Goal: Task Accomplishment & Management: Manage account settings

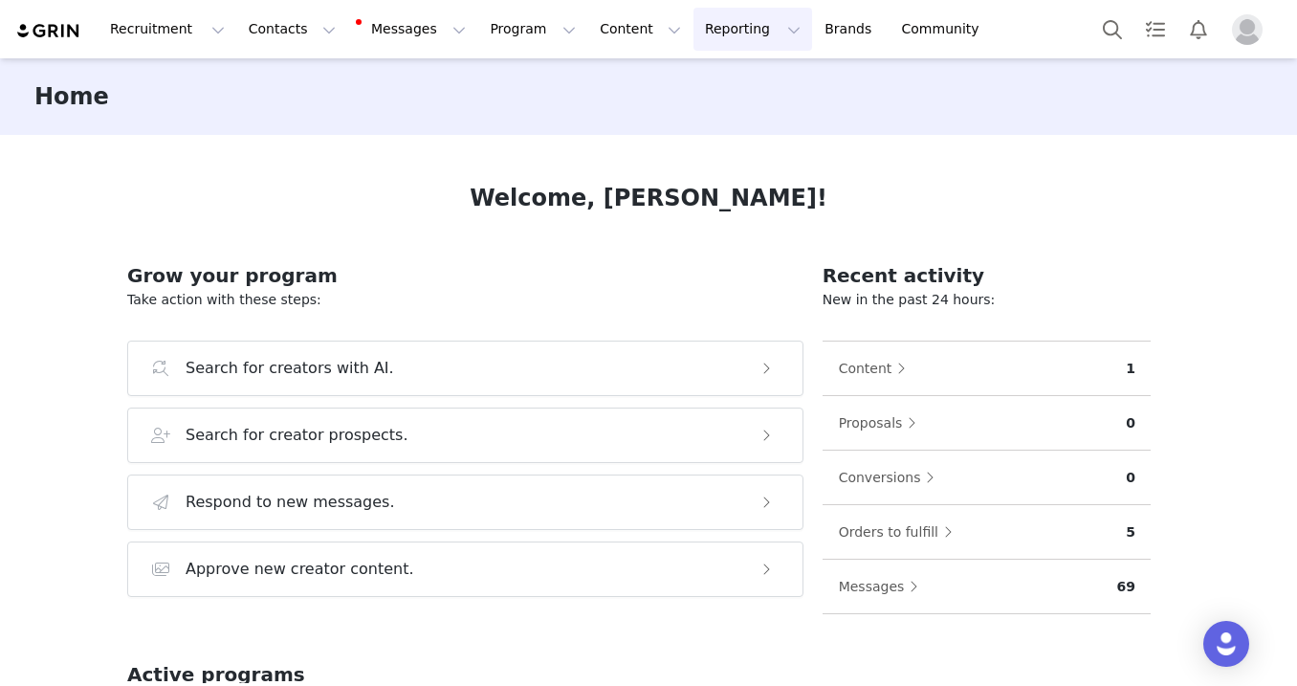
click at [712, 35] on button "Reporting Reporting" at bounding box center [753, 29] width 119 height 43
click at [698, 85] on p "Dashboard" at bounding box center [697, 85] width 73 height 20
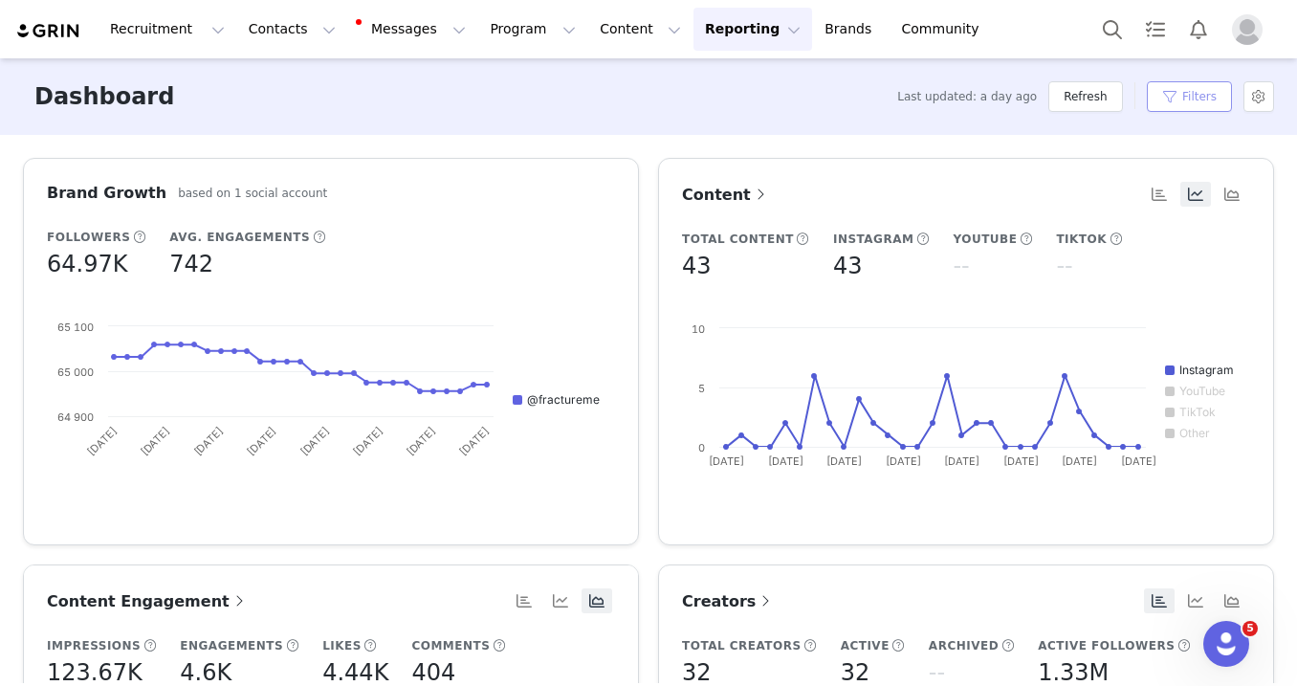
click at [1182, 100] on button "Filters" at bounding box center [1189, 96] width 85 height 31
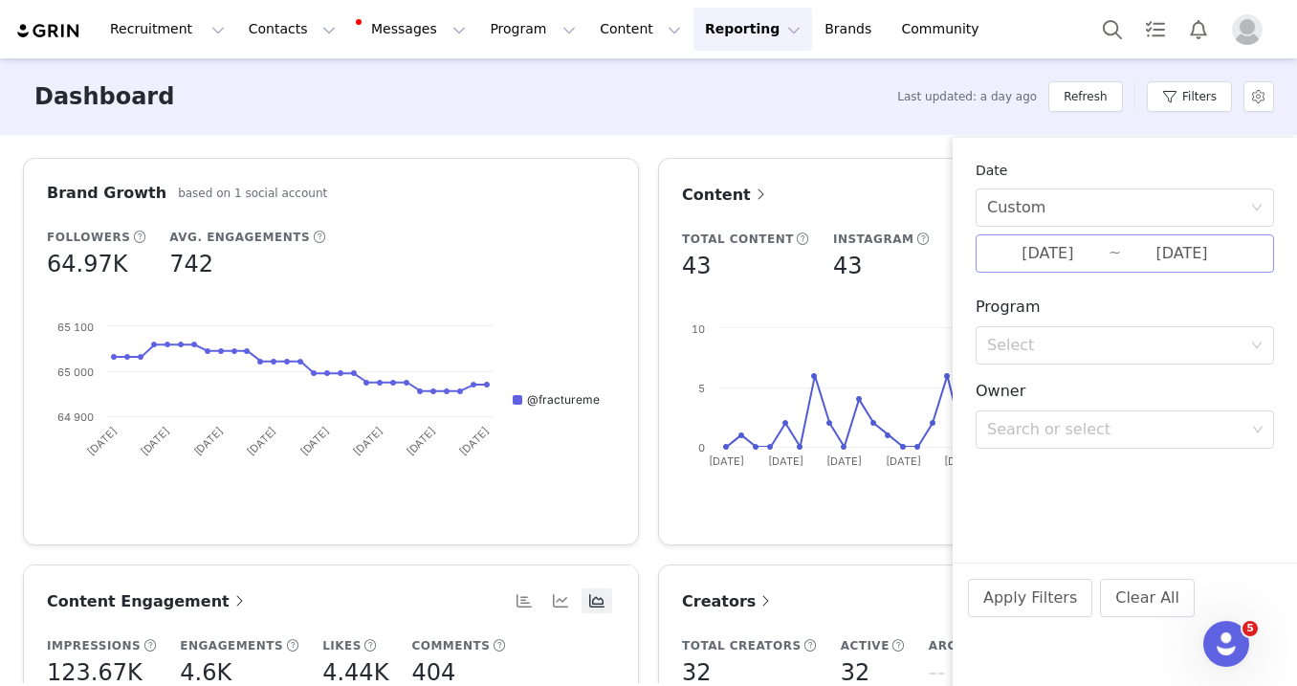
click at [1046, 252] on input "[DATE]" at bounding box center [1048, 253] width 122 height 25
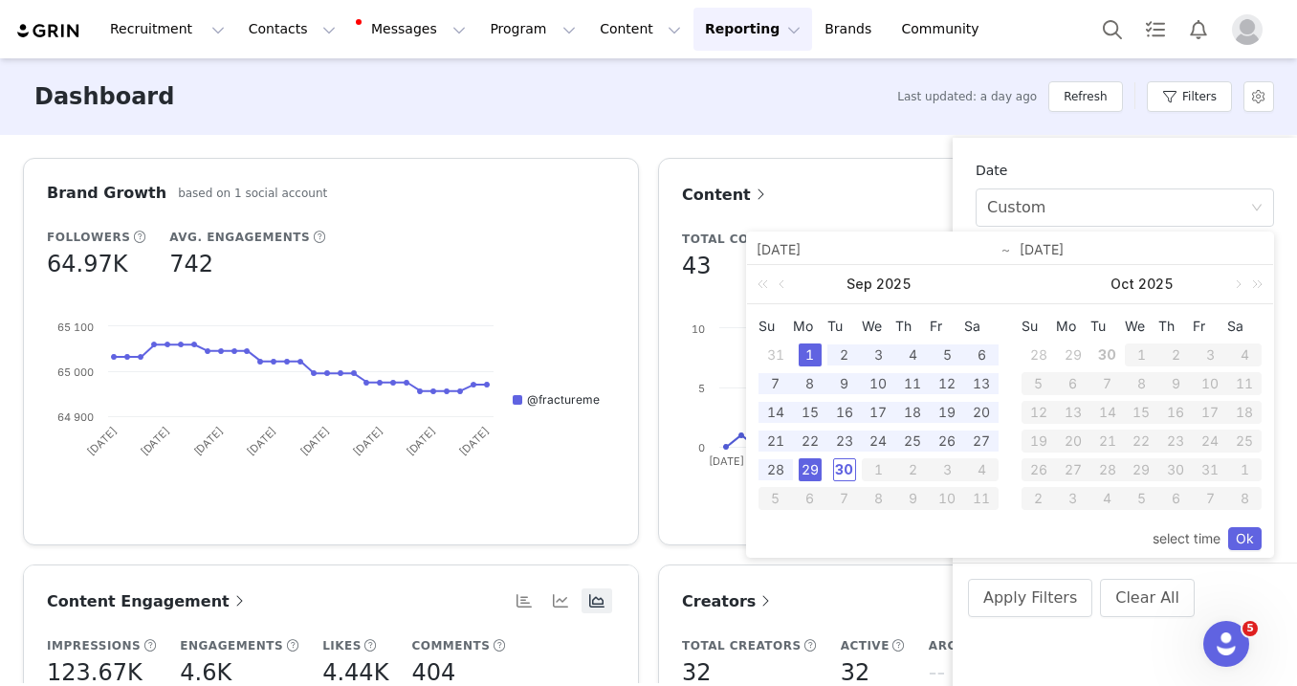
click at [808, 349] on div "1" at bounding box center [810, 354] width 23 height 23
click at [843, 471] on div "30" at bounding box center [844, 469] width 23 height 23
type input "09/30/2025"
click at [1247, 538] on link "Ok" at bounding box center [1244, 538] width 33 height 23
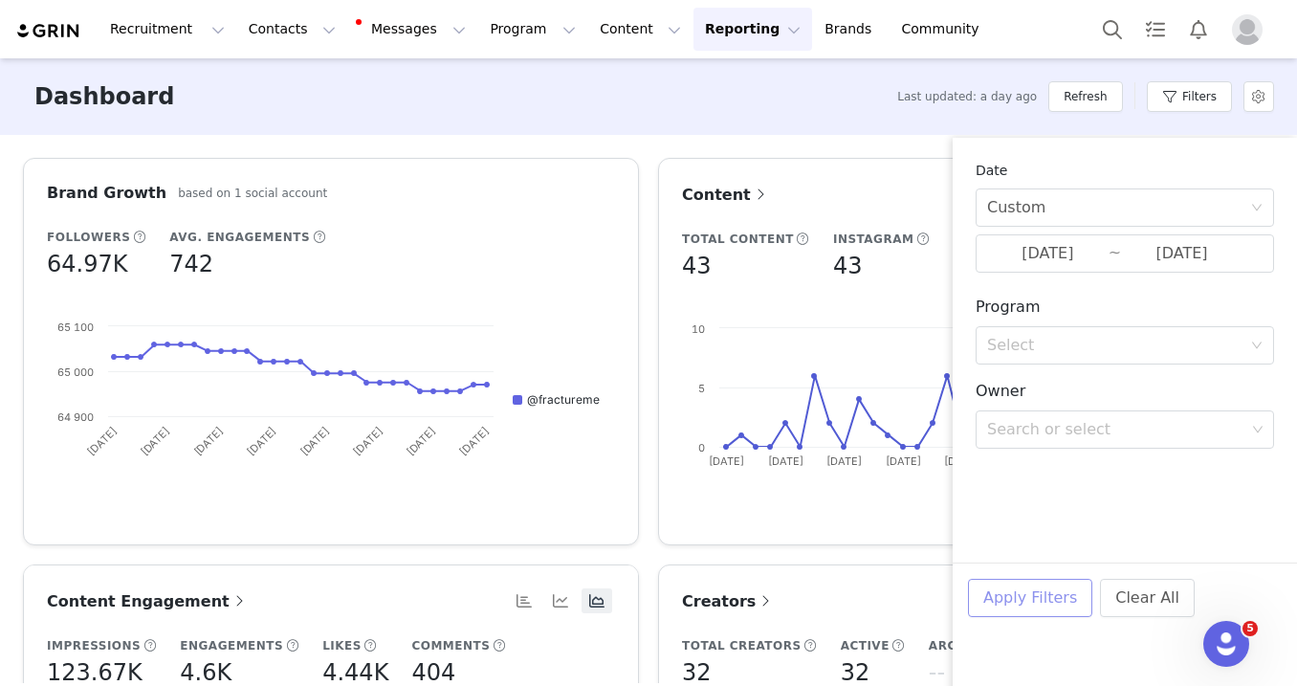
click at [1042, 592] on button "Apply Filters" at bounding box center [1030, 598] width 124 height 38
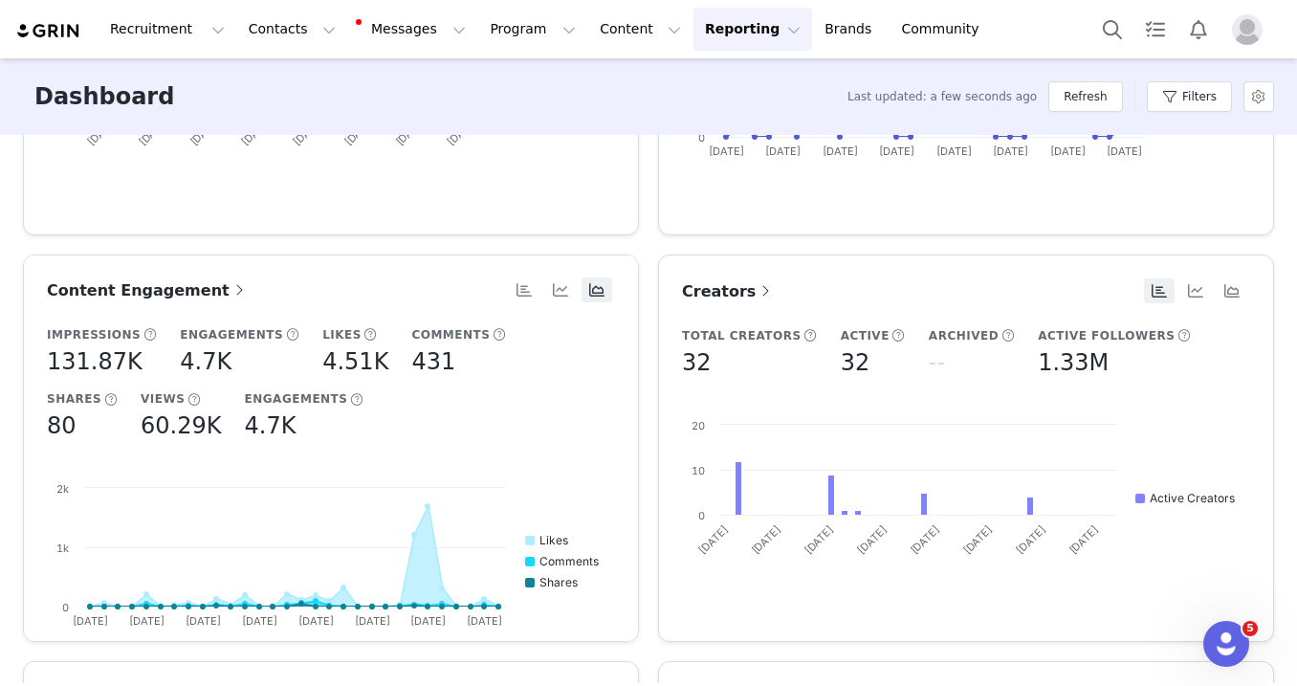
scroll to position [311, 0]
click at [142, 281] on span "Content Engagement" at bounding box center [148, 289] width 202 height 18
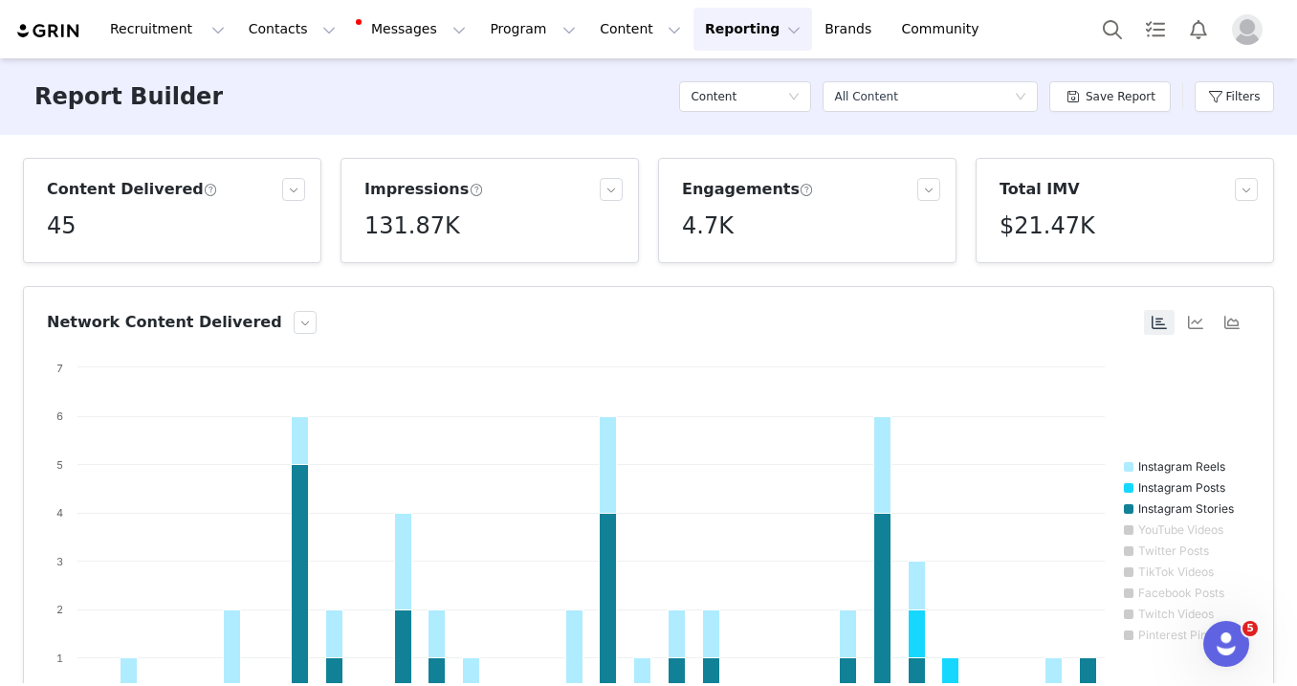
click at [974, 23] on div "Recruitment Recruitment Creator Search Curated Lists Landing Pages Web Extensio…" at bounding box center [648, 29] width 1297 height 58
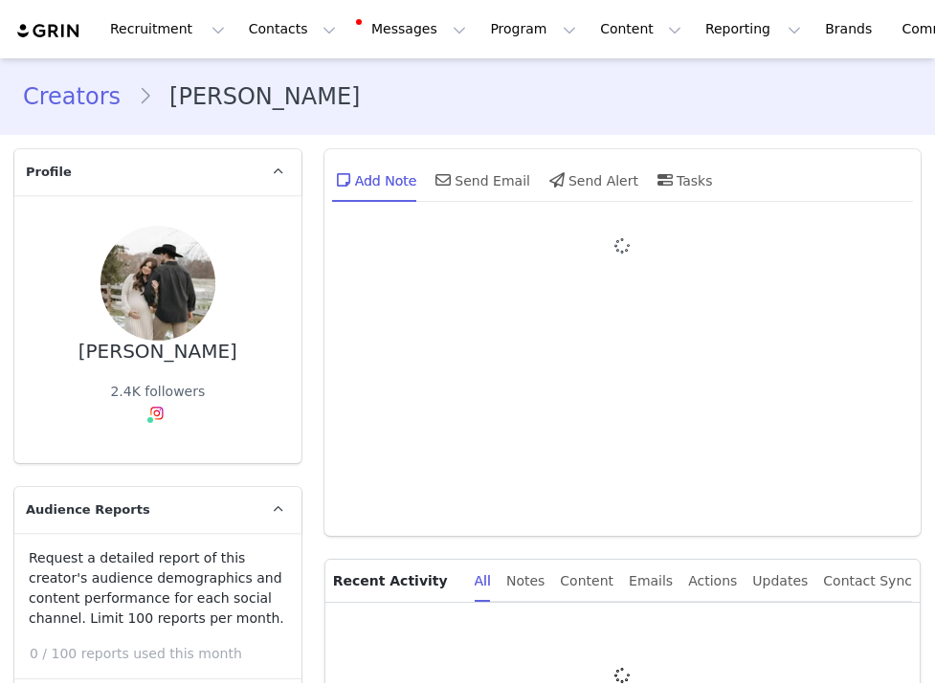
type input "+1 ([GEOGRAPHIC_DATA])"
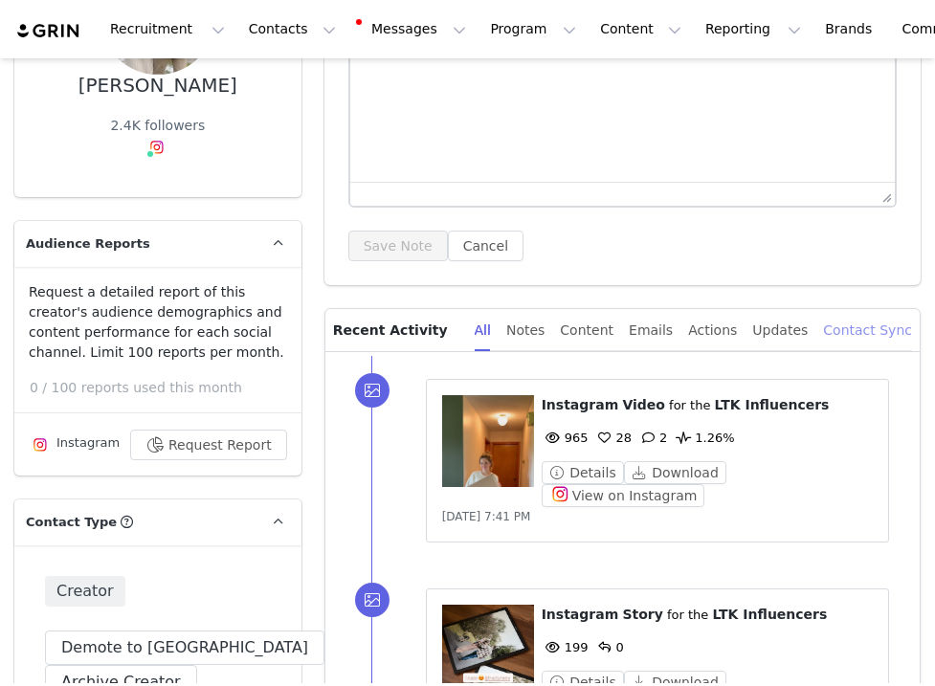
scroll to position [321, 0]
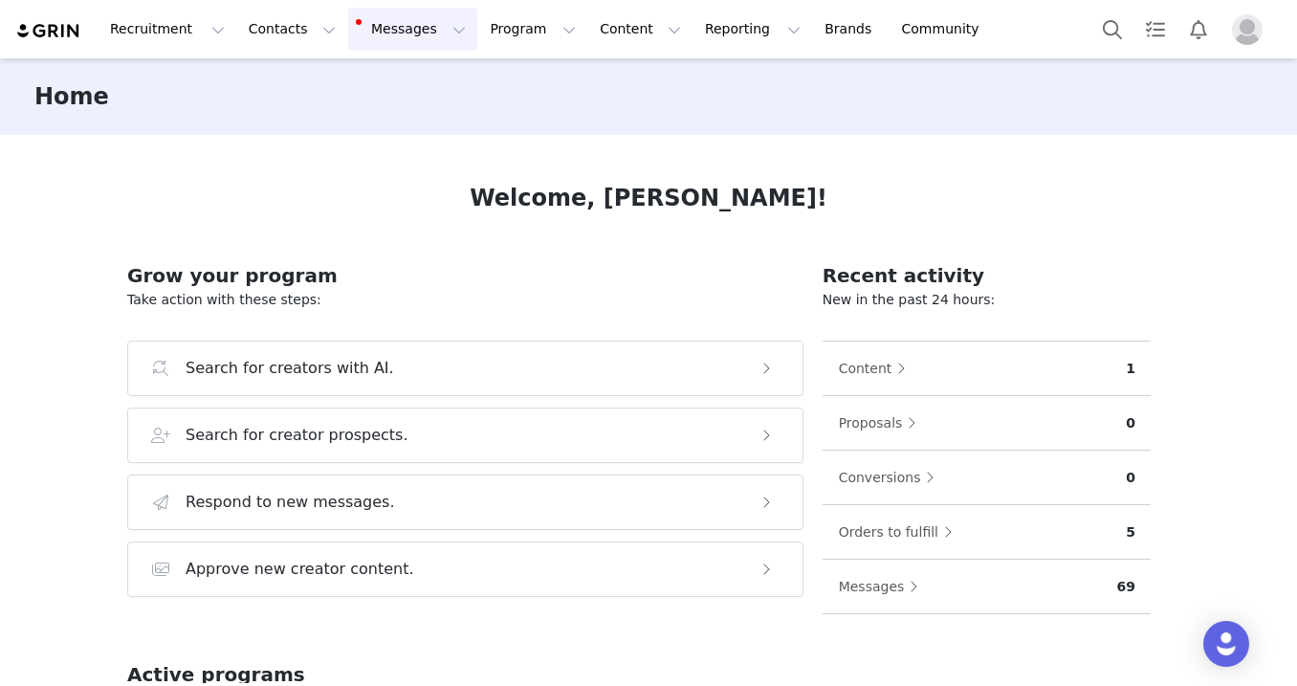
click at [384, 43] on button "Messages Messages" at bounding box center [412, 29] width 129 height 43
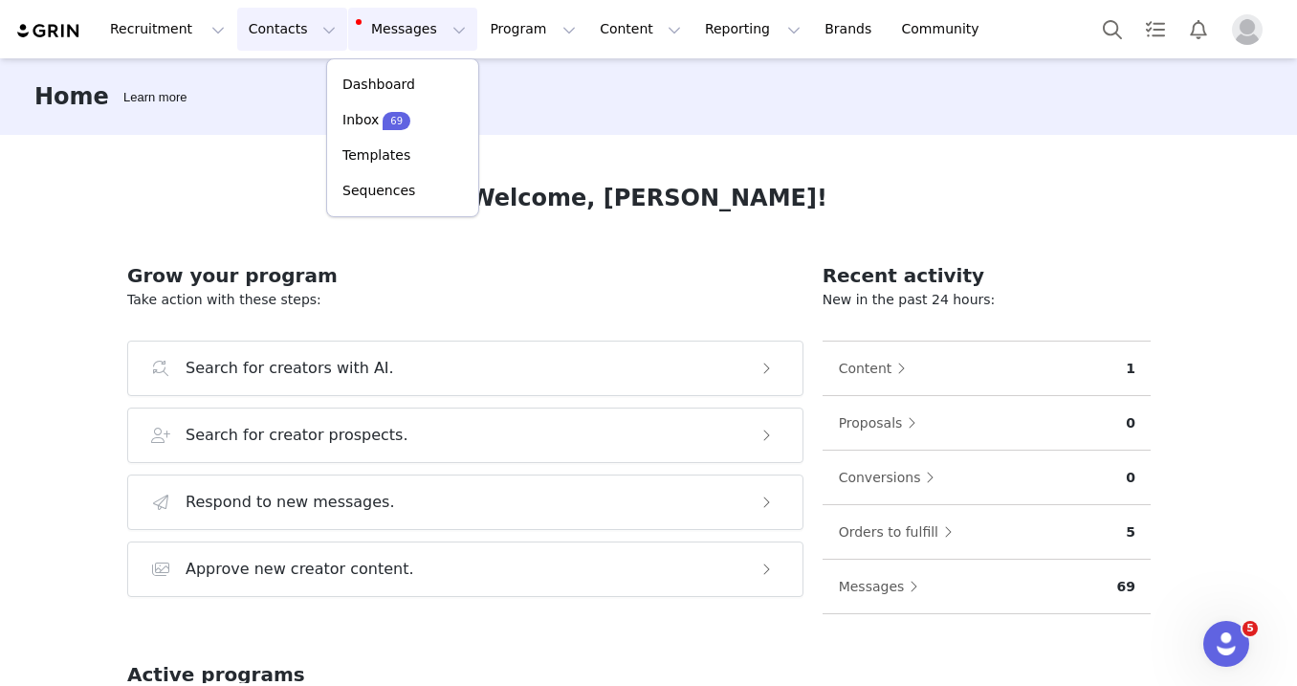
click at [257, 27] on button "Contacts Contacts" at bounding box center [292, 29] width 110 height 43
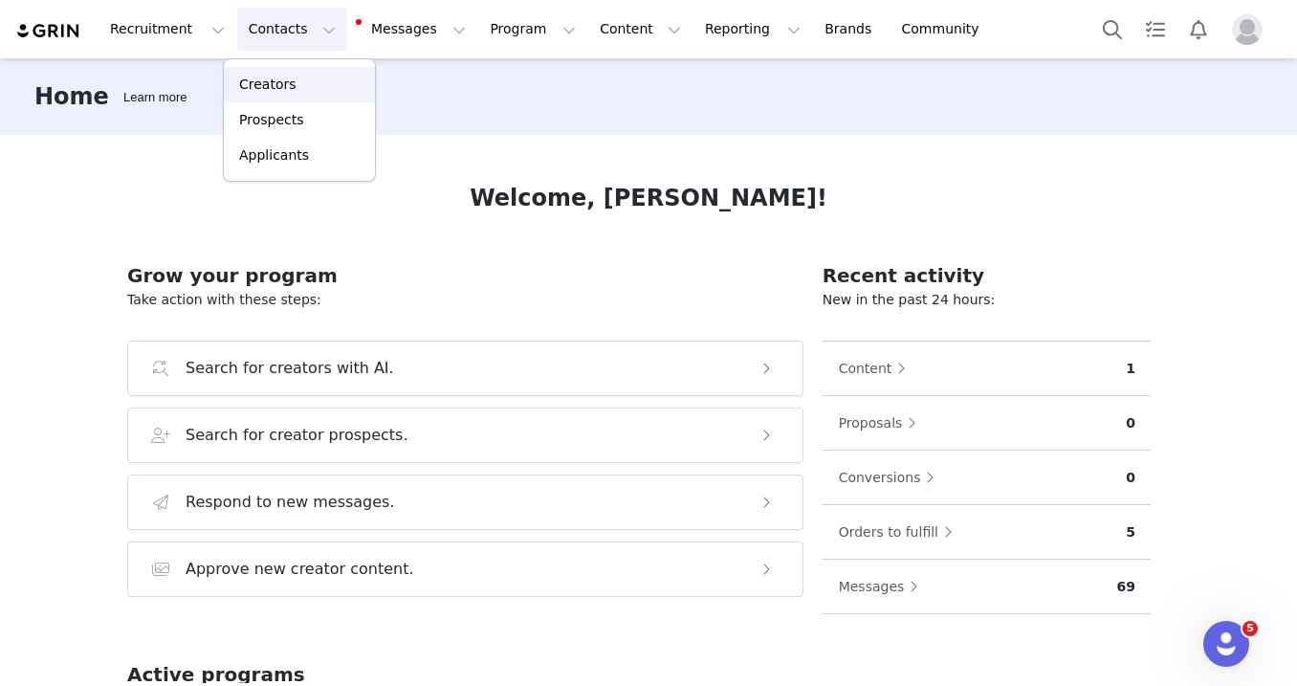
click at [258, 82] on p "Creators" at bounding box center [267, 85] width 57 height 20
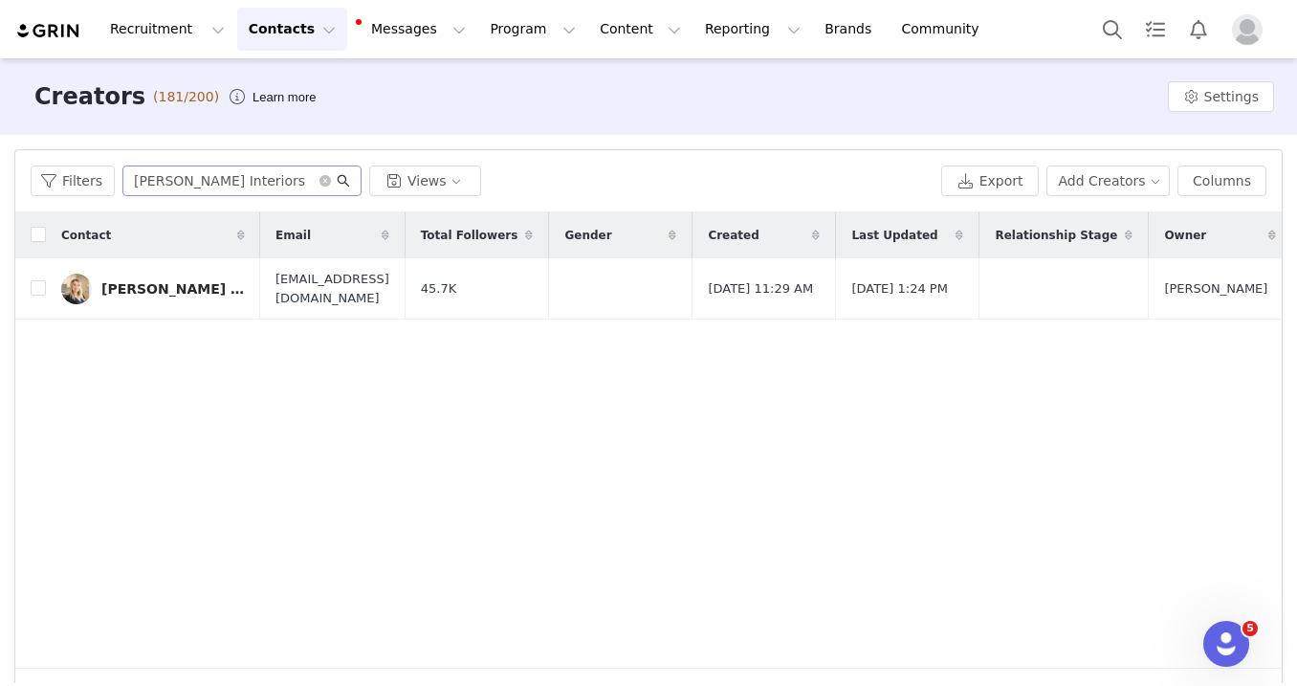
click at [340, 178] on icon "icon: search" at bounding box center [343, 180] width 13 height 13
click at [175, 35] on button "Recruitment Recruitment" at bounding box center [168, 29] width 138 height 43
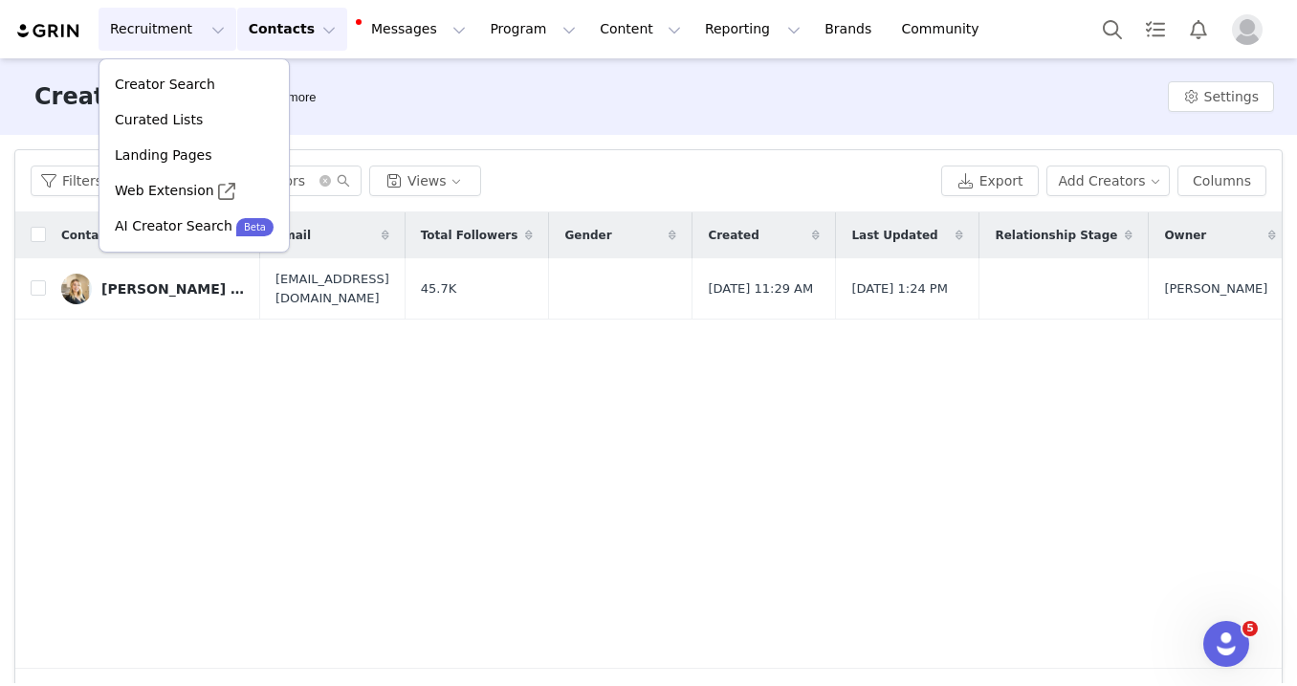
click at [378, 85] on div "Creators (181/200) Learn more Settings" at bounding box center [648, 96] width 1297 height 77
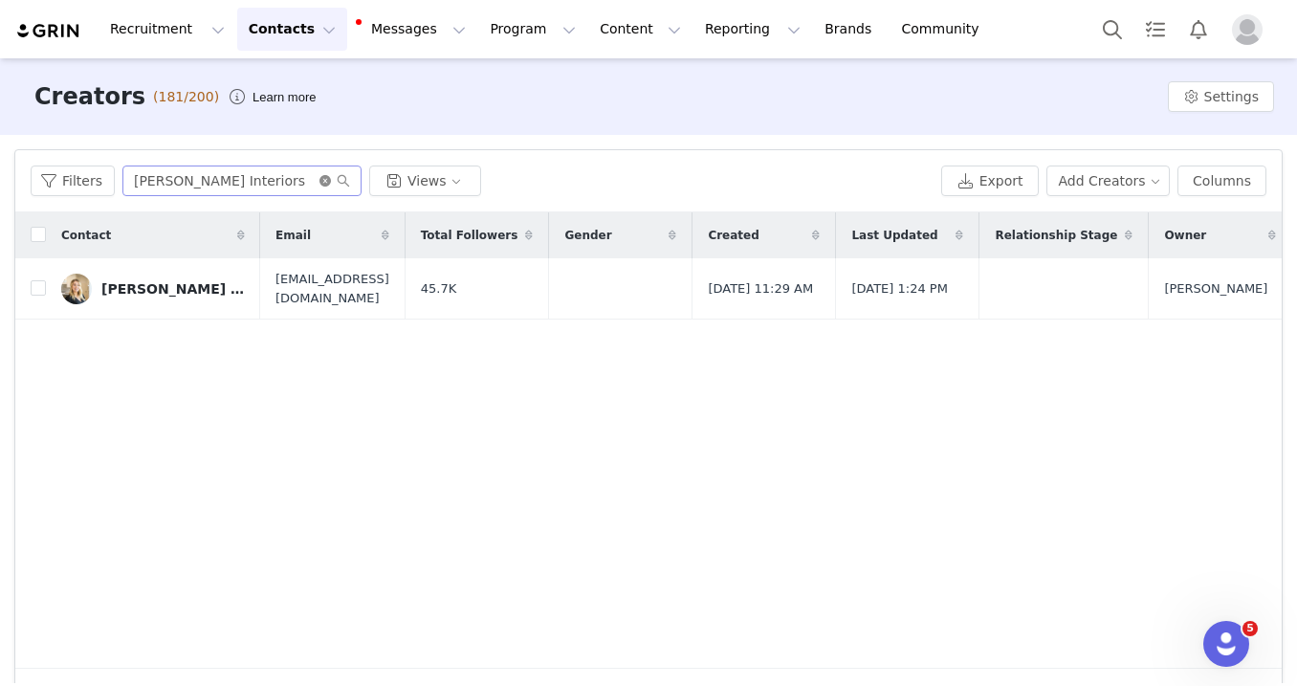
click at [323, 181] on icon "icon: close-circle" at bounding box center [325, 180] width 11 height 11
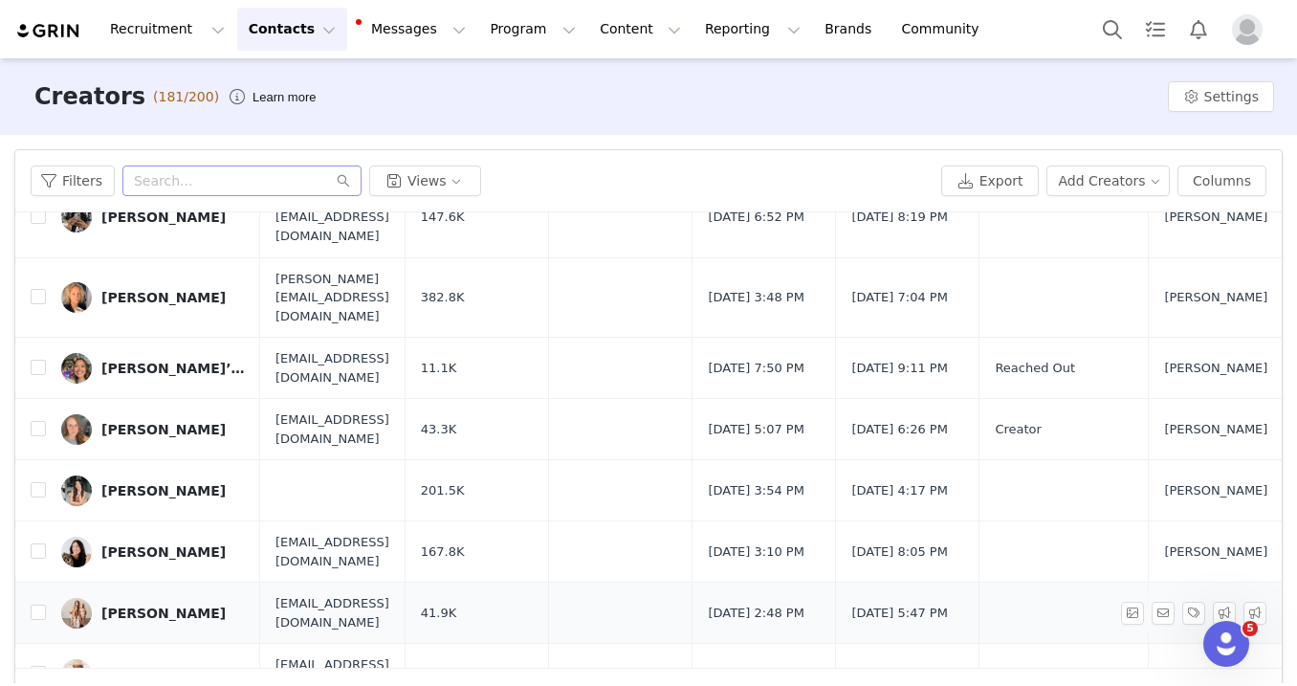
scroll to position [55, 0]
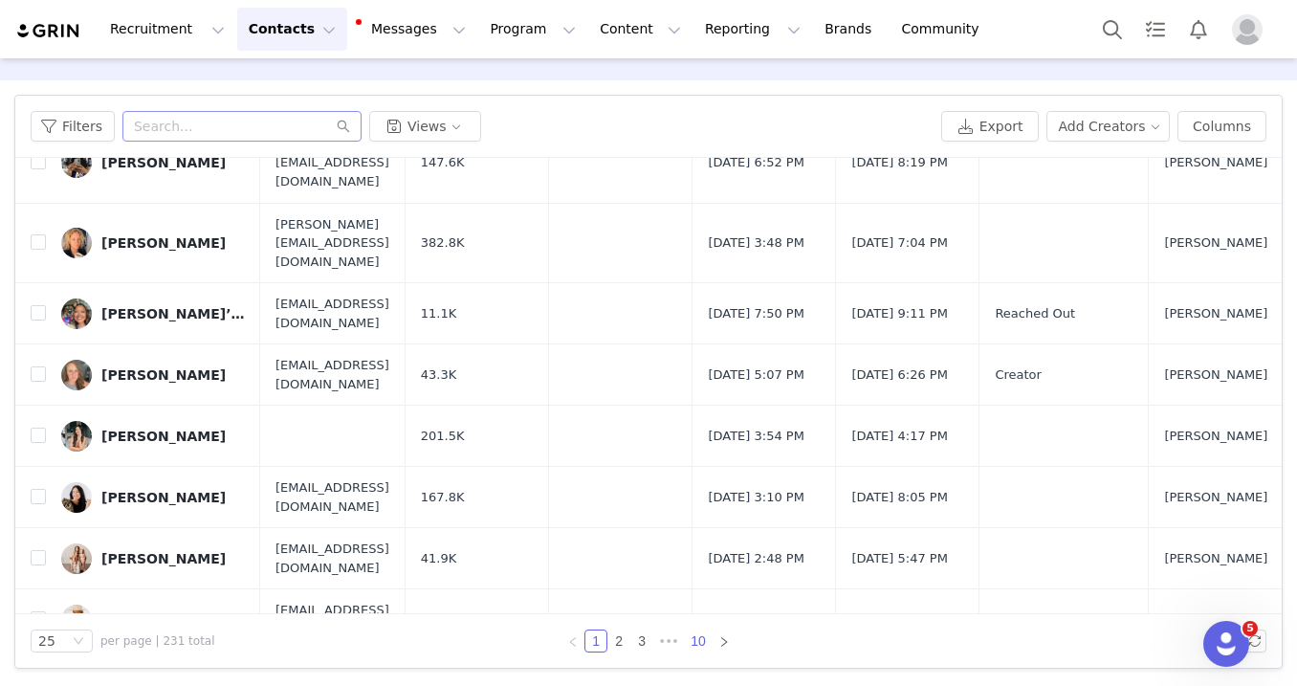
click at [699, 643] on link "10" at bounding box center [698, 640] width 27 height 21
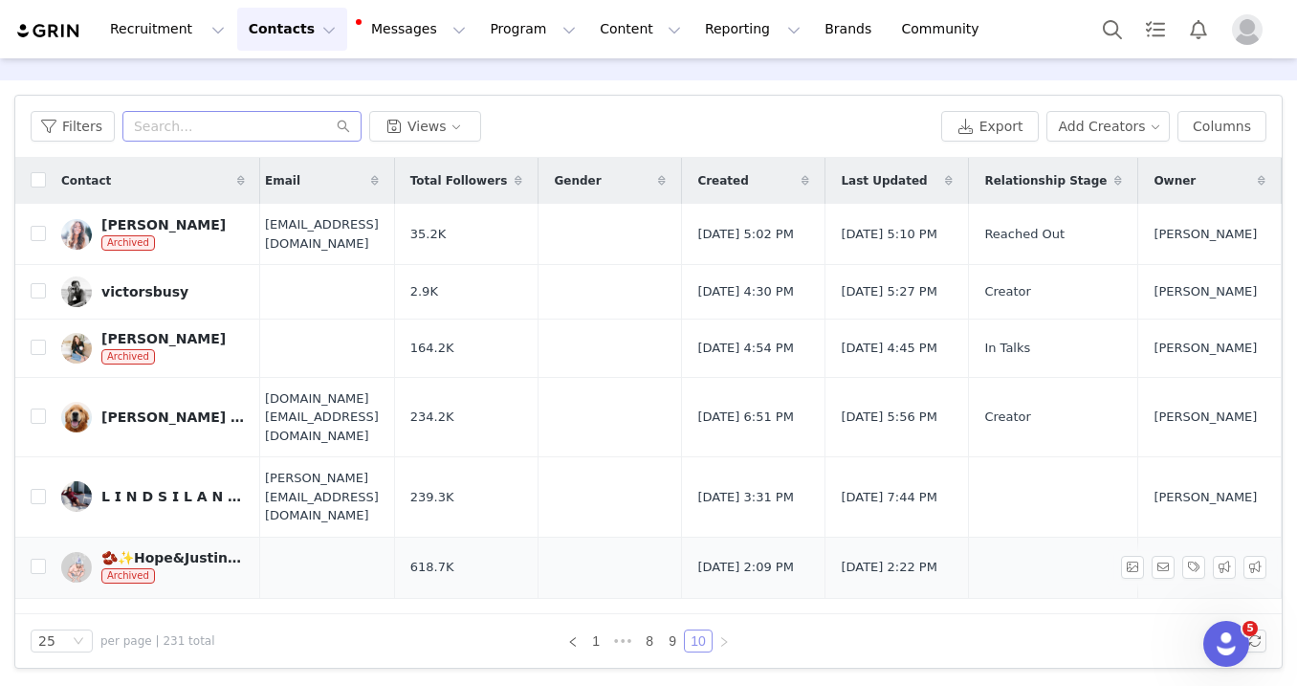
scroll to position [0, 15]
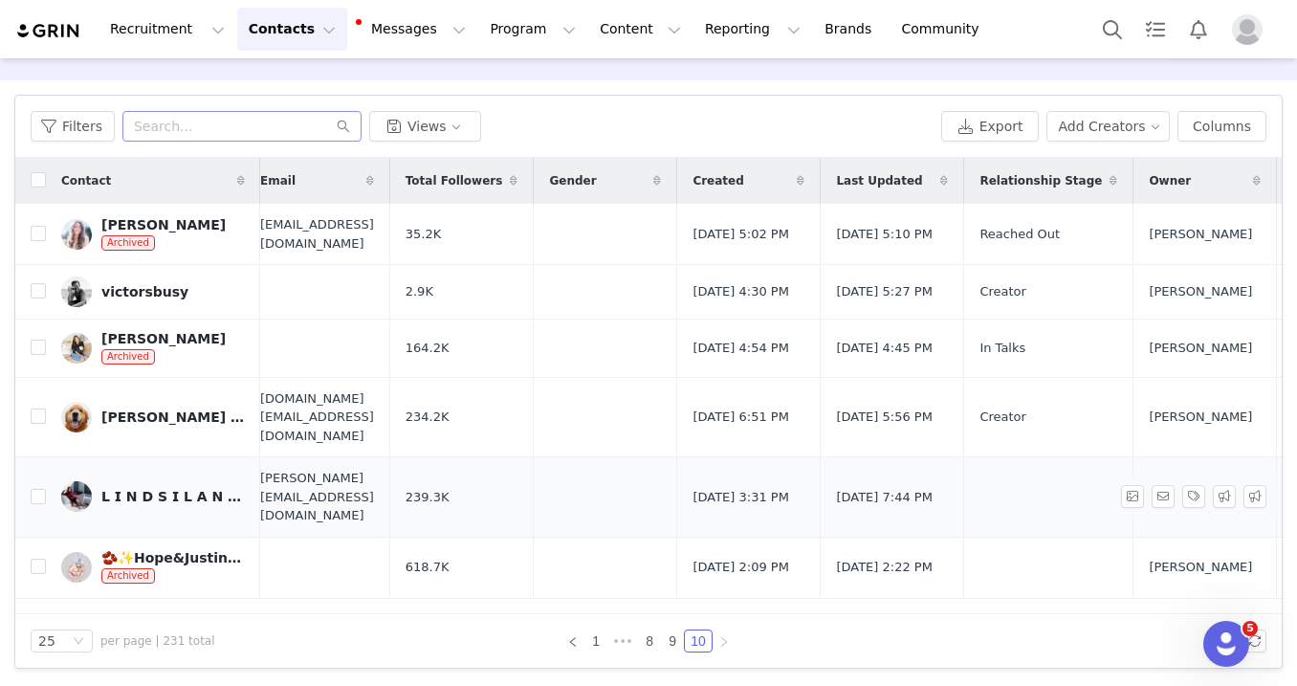
click at [183, 489] on div "𝗟 𝗜 𝗡 𝗗 𝗦 𝗜 𝗟 𝗔 𝗡 𝗘 𝗪 𝗔 𝗧 𝗧 𝗦" at bounding box center [173, 496] width 144 height 15
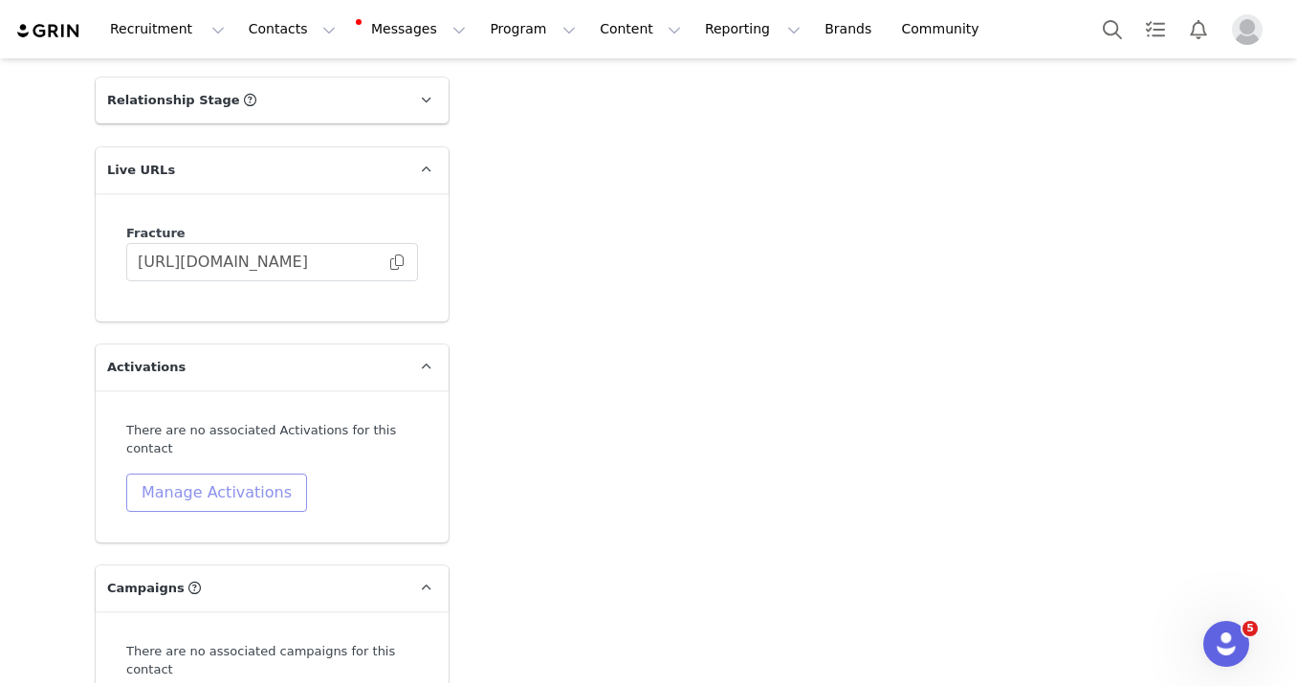
scroll to position [3678, 0]
click at [182, 472] on button "Manage Activations" at bounding box center [216, 491] width 181 height 38
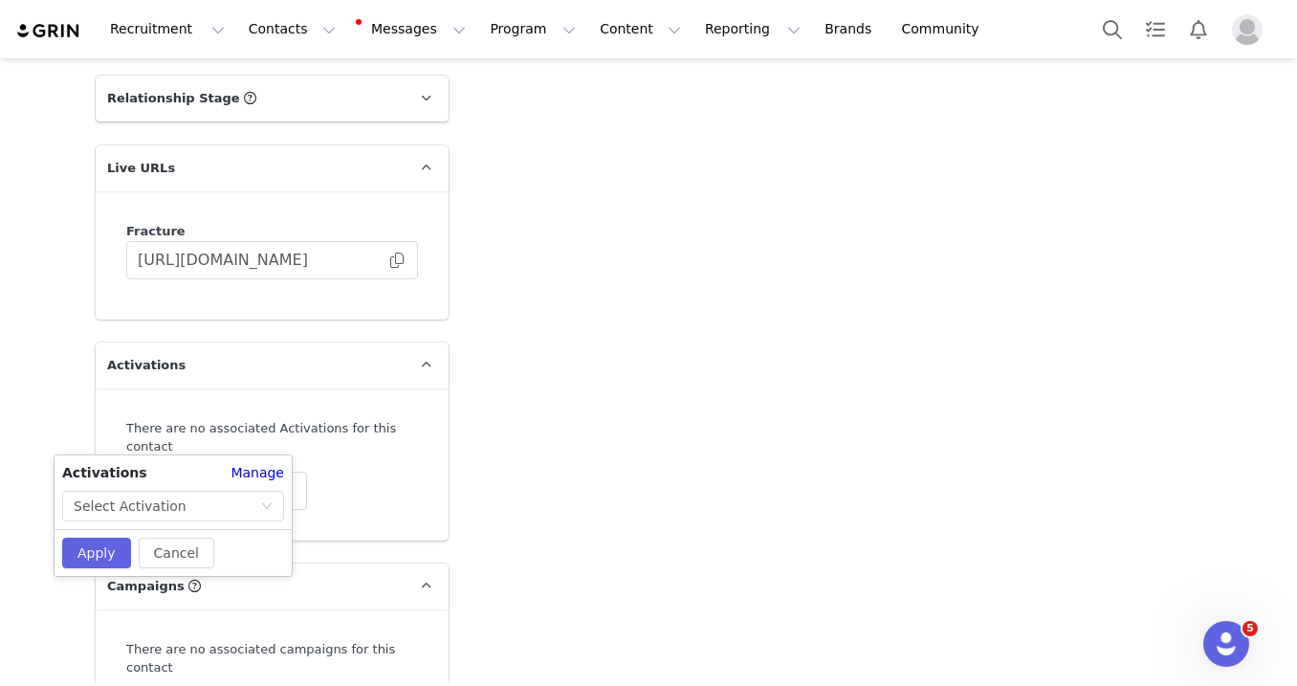
click at [350, 456] on div "There are no associated Activations for this contact Manage Activations" at bounding box center [272, 464] width 353 height 152
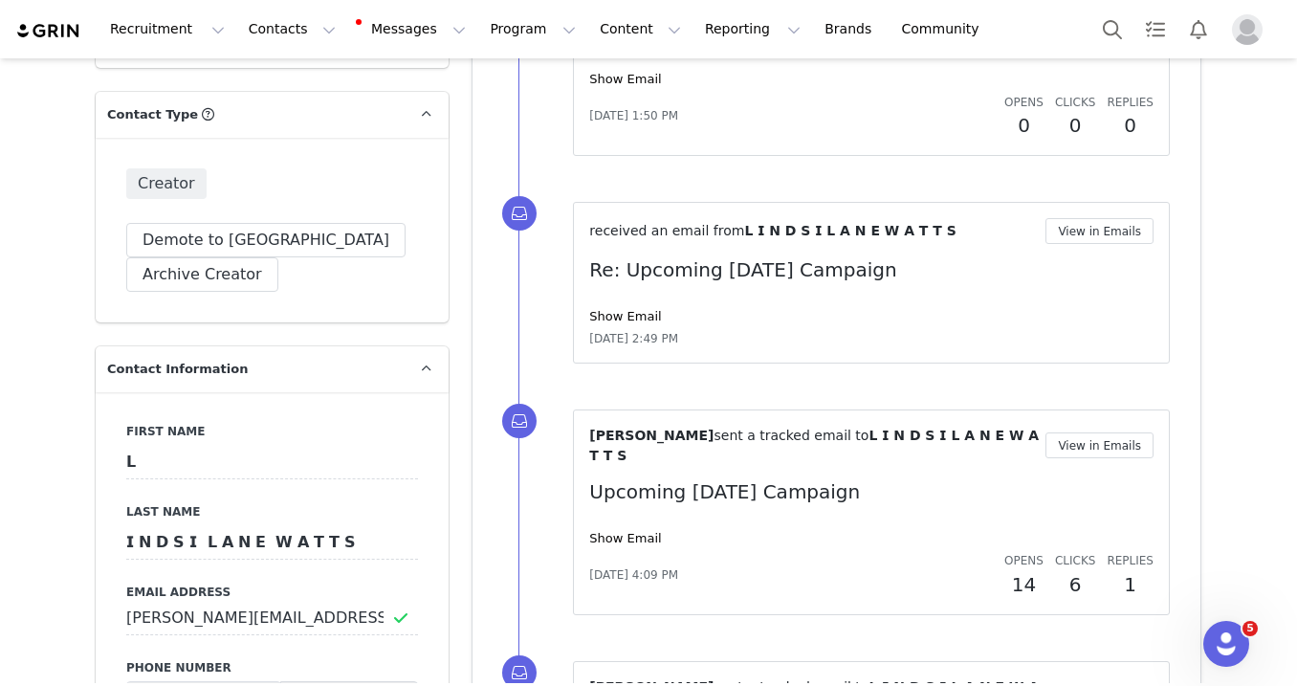
scroll to position [690, 0]
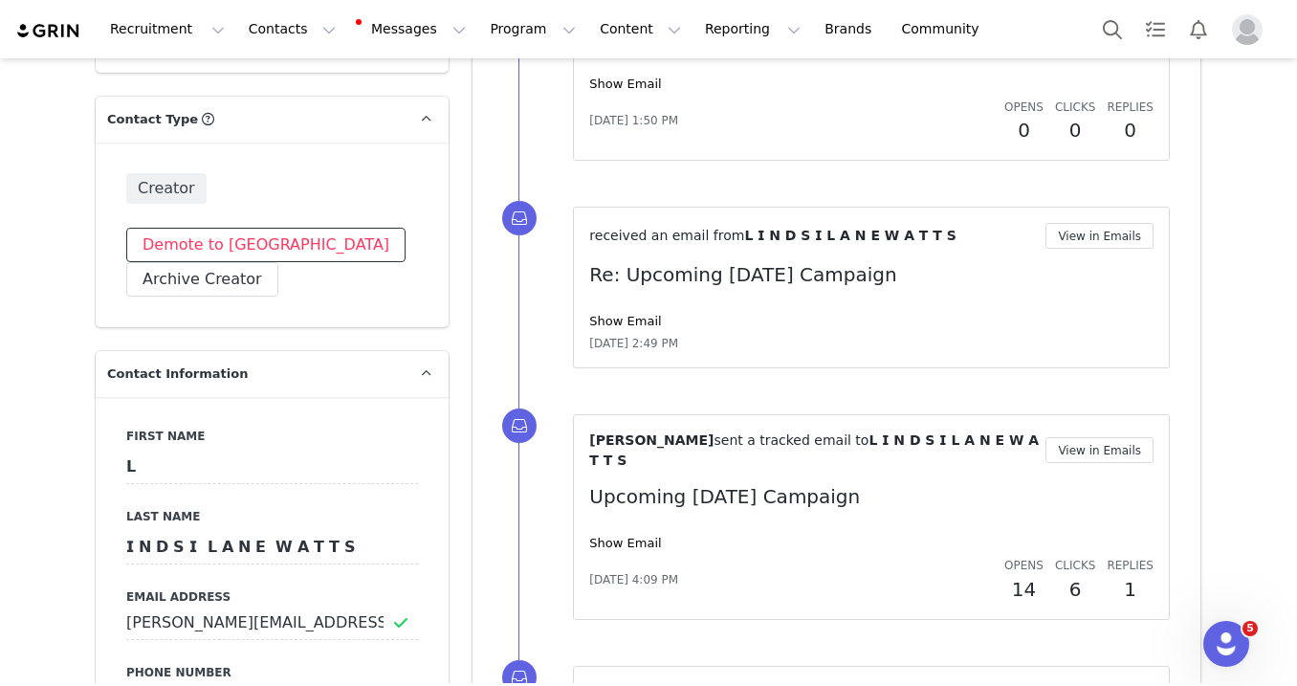
click at [195, 228] on button "Demote to [GEOGRAPHIC_DATA]" at bounding box center [265, 245] width 279 height 34
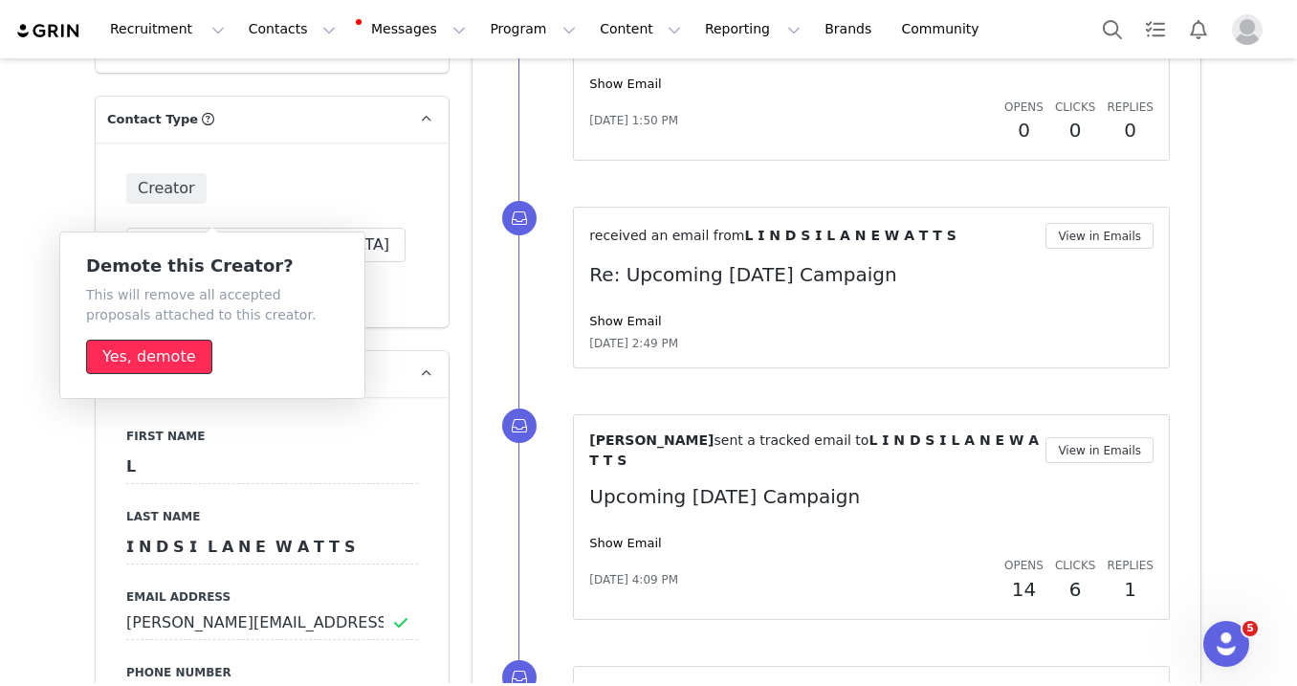
click at [129, 366] on button "Yes, demote" at bounding box center [149, 357] width 126 height 34
